Goal: Information Seeking & Learning: Find specific fact

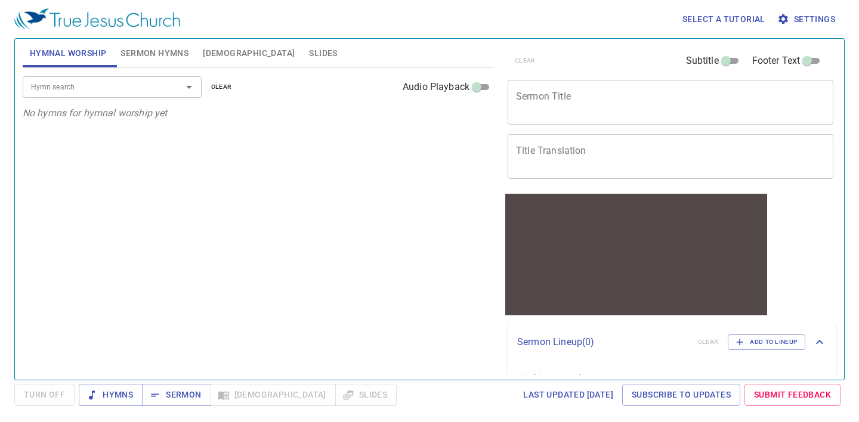
click at [140, 95] on div "Hymn search" at bounding box center [112, 86] width 179 height 21
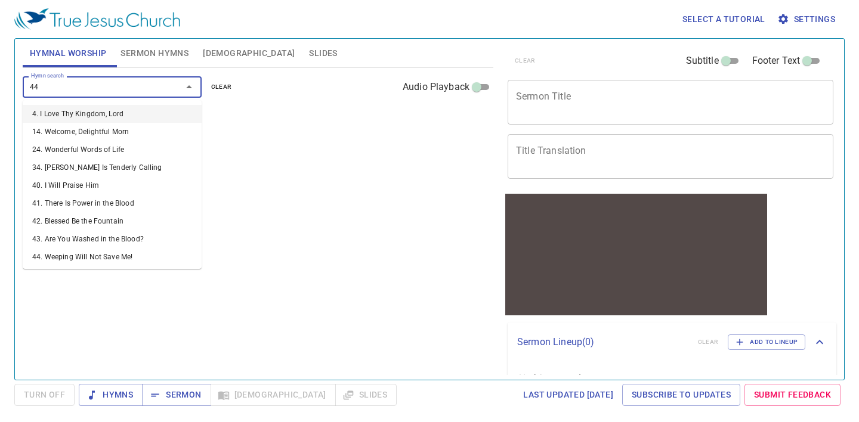
type input "441"
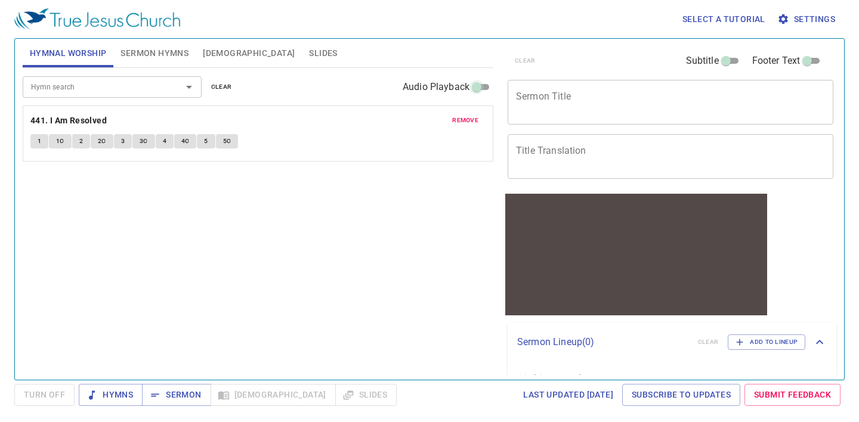
click at [483, 82] on input "Audio Playback" at bounding box center [476, 89] width 43 height 14
checkbox input "true"
select select "1"
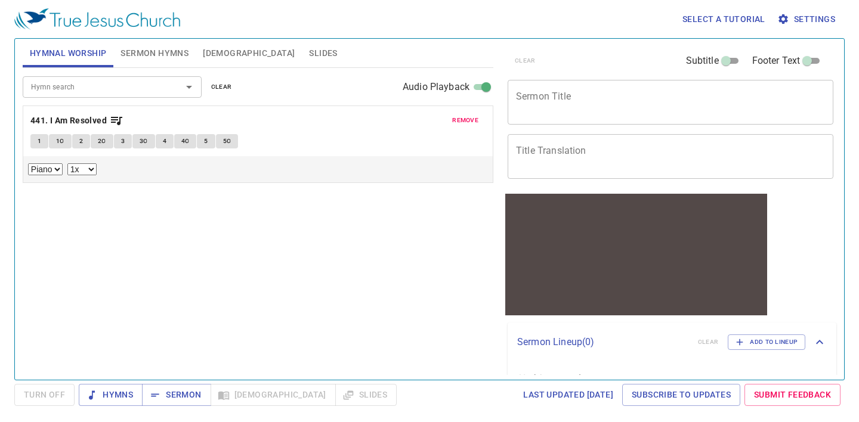
click at [86, 172] on select "0.6x 0.7x 0.8x 0.9x 1x 1.1x 1.2x 1.3x 1.4x 1.5x 1.7x 2x" at bounding box center [81, 169] width 29 height 12
click at [67, 163] on select "0.6x 0.7x 0.8x 0.9x 1x 1.1x 1.2x 1.3x 1.4x 1.5x 1.7x 2x" at bounding box center [81, 169] width 29 height 12
click at [54, 171] on select "Piano" at bounding box center [45, 169] width 35 height 12
click at [28, 163] on select "Piano" at bounding box center [45, 169] width 35 height 12
click at [34, 141] on button "1" at bounding box center [39, 141] width 18 height 14
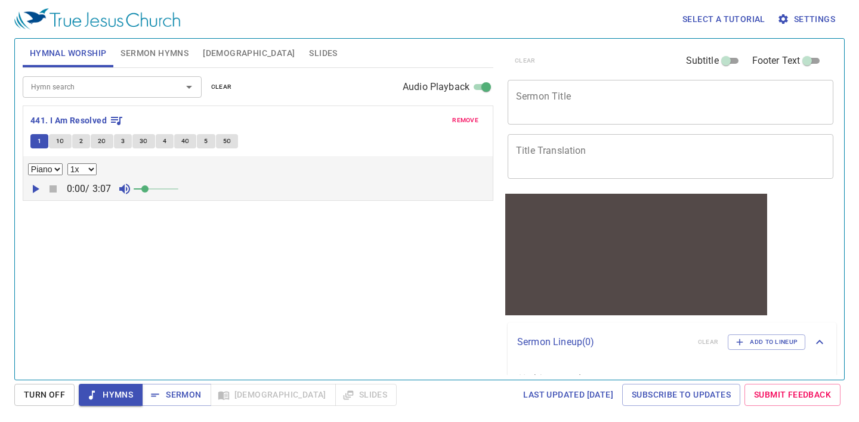
click at [175, 51] on span "Sermon Hymns" at bounding box center [154, 53] width 68 height 15
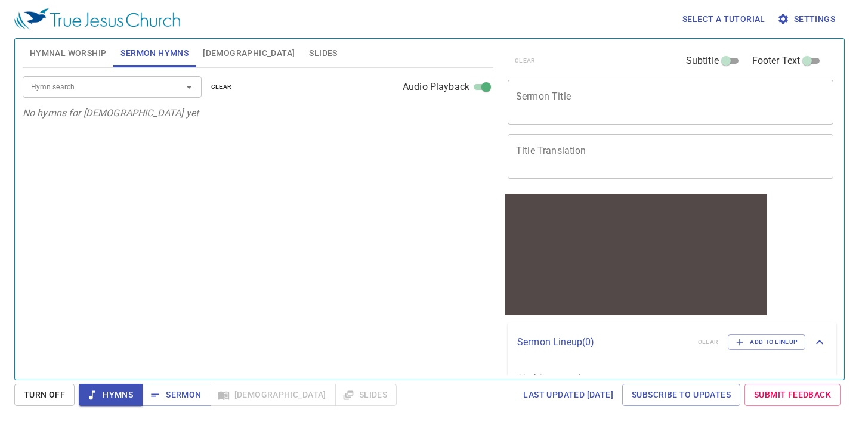
click at [112, 73] on div "Hymn search Hymn search clear Audio Playback" at bounding box center [258, 87] width 471 height 38
click at [72, 48] on span "Hymnal Worship" at bounding box center [68, 53] width 77 height 15
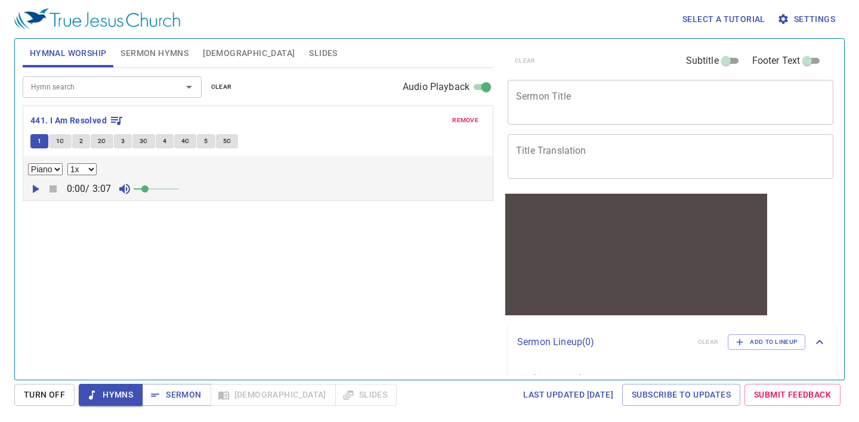
click at [219, 50] on span "Bible" at bounding box center [249, 53] width 92 height 15
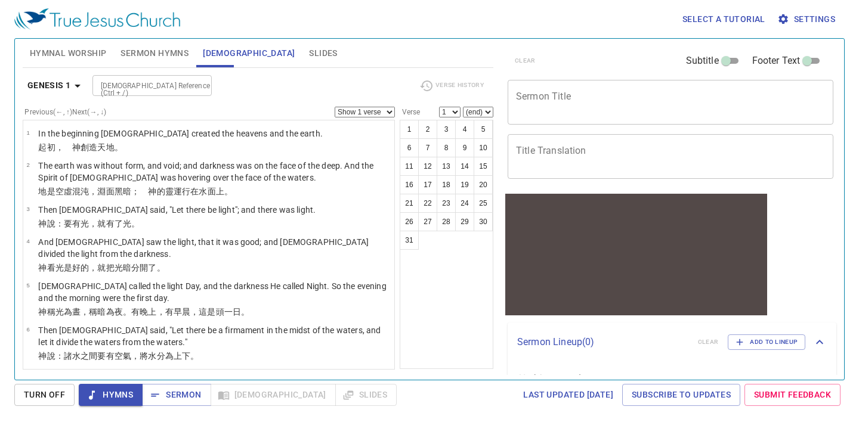
click at [130, 97] on div "Genesis 1 Bible Reference (Ctrl + /) Bible Reference (Ctrl + /) Verse History" at bounding box center [258, 90] width 471 height 33
click at [126, 93] on div "Bible Reference (Ctrl + /)" at bounding box center [151, 85] width 119 height 21
type input "2"
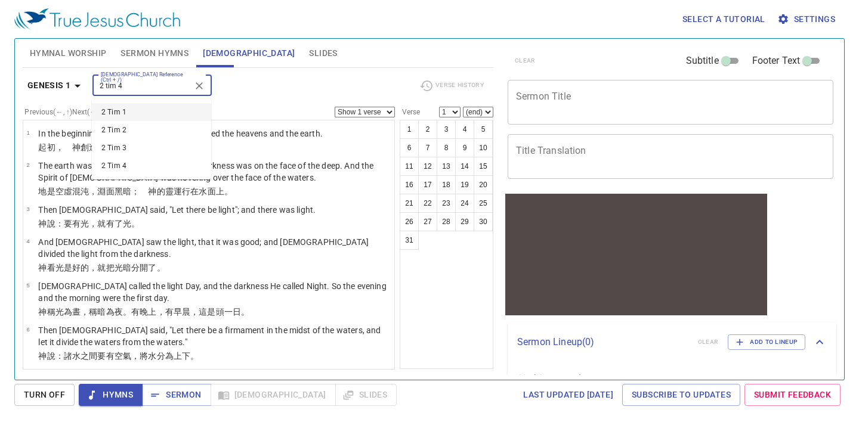
type input "2 tim 4"
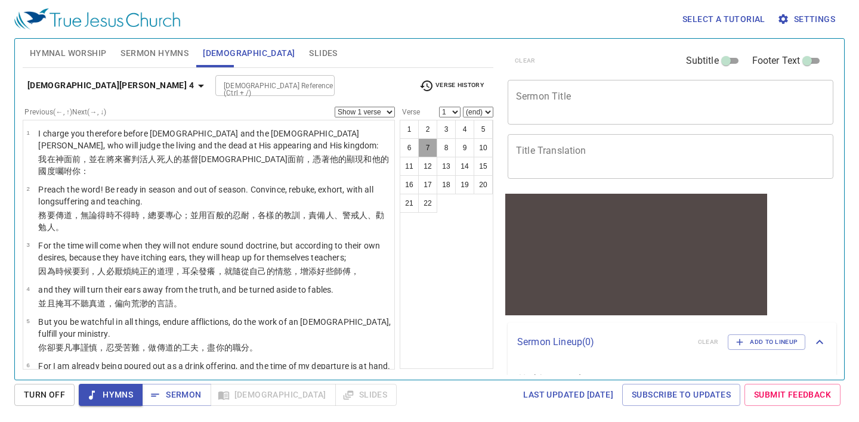
click at [430, 148] on button "7" at bounding box center [427, 147] width 19 height 19
select select "7"
